Goal: Task Accomplishment & Management: Manage account settings

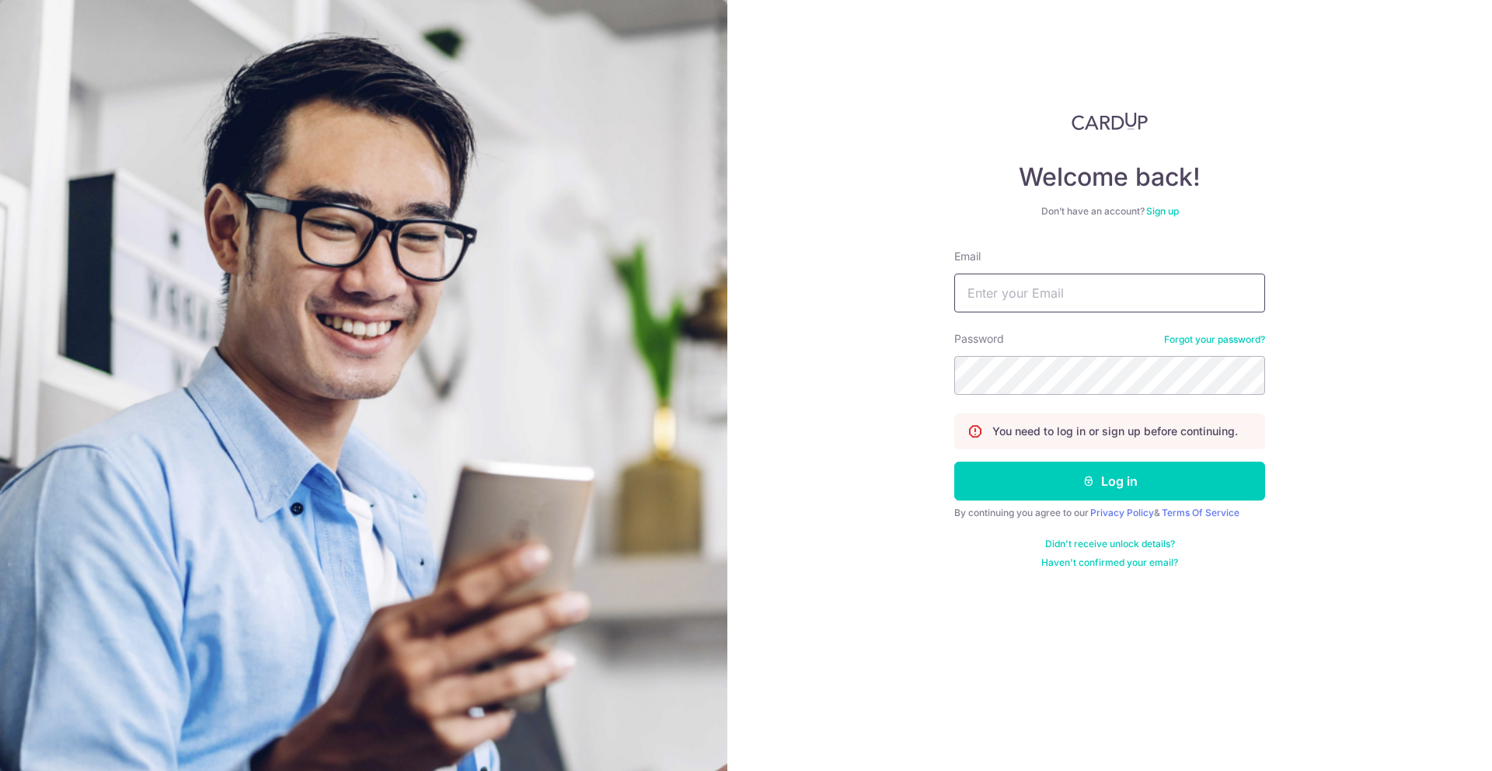
click at [1042, 291] on input "Email" at bounding box center [1109, 293] width 311 height 39
type input "[EMAIL_ADDRESS][DOMAIN_NAME]"
click at [954, 462] on button "Log in" at bounding box center [1109, 481] width 311 height 39
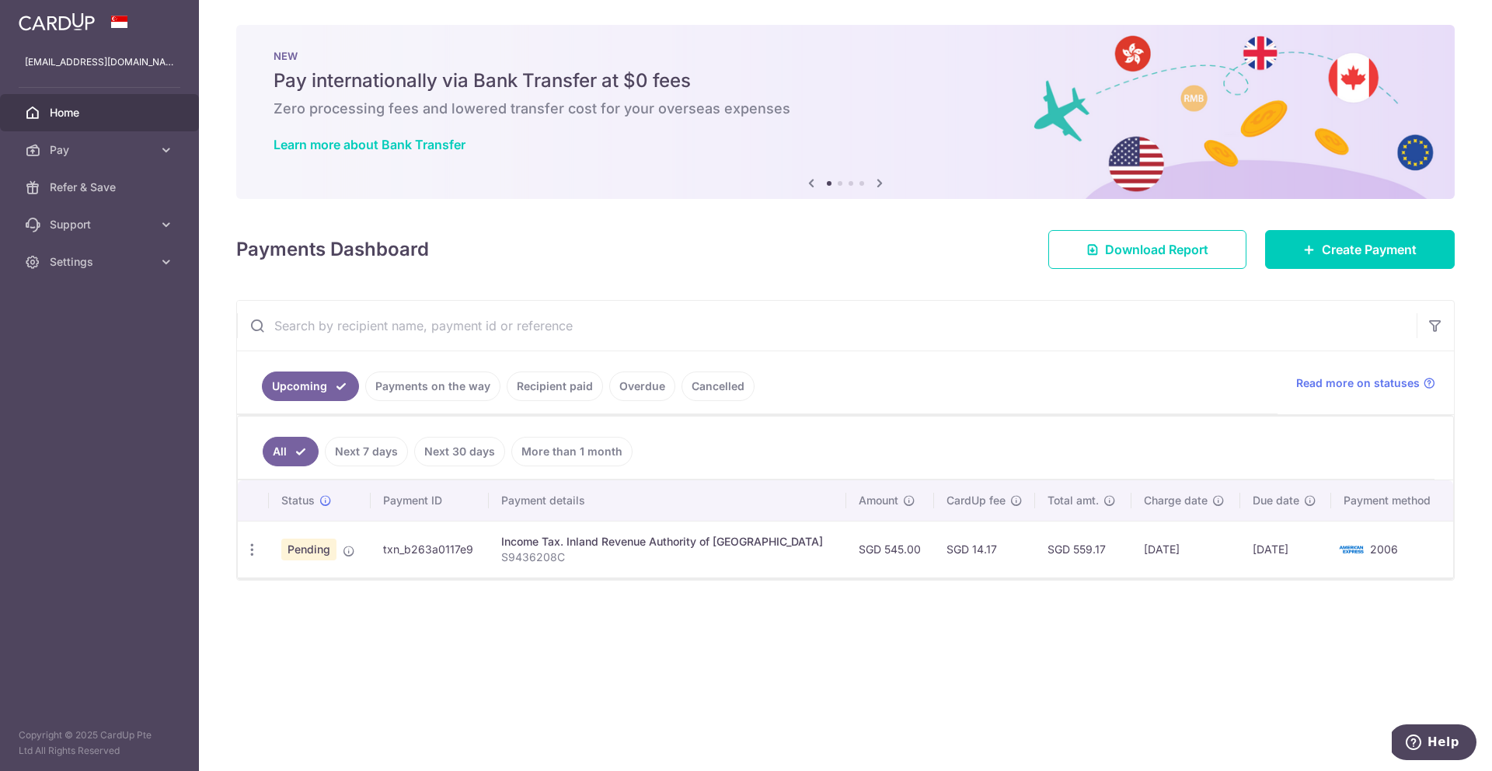
click at [1316, 555] on td "11/09/2025" at bounding box center [1285, 549] width 91 height 57
click at [258, 553] on icon "button" at bounding box center [252, 550] width 16 height 16
click at [317, 628] on span "Cancel payment" at bounding box center [335, 630] width 104 height 19
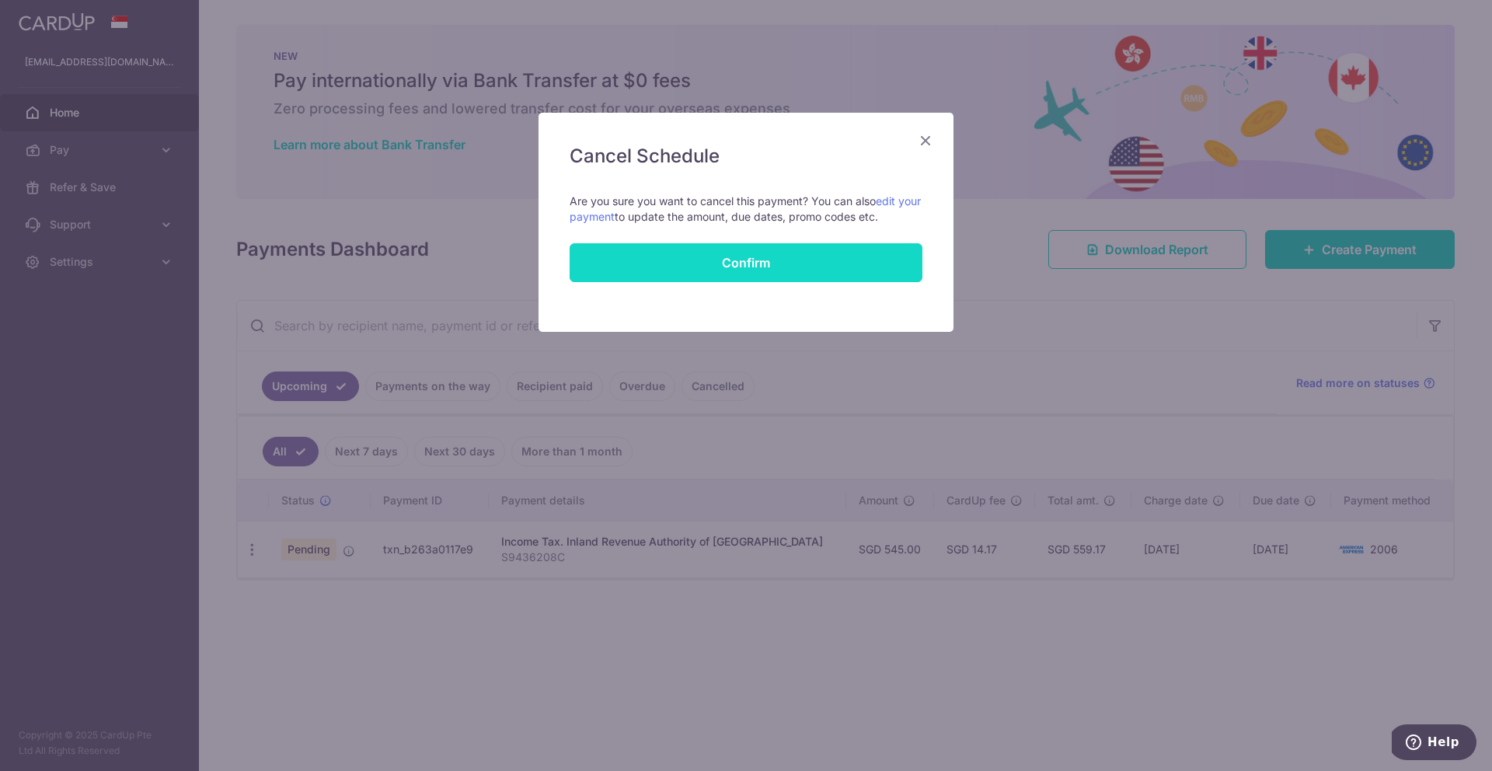
click at [766, 256] on button "Confirm" at bounding box center [746, 262] width 353 height 39
